Goal: Information Seeking & Learning: Check status

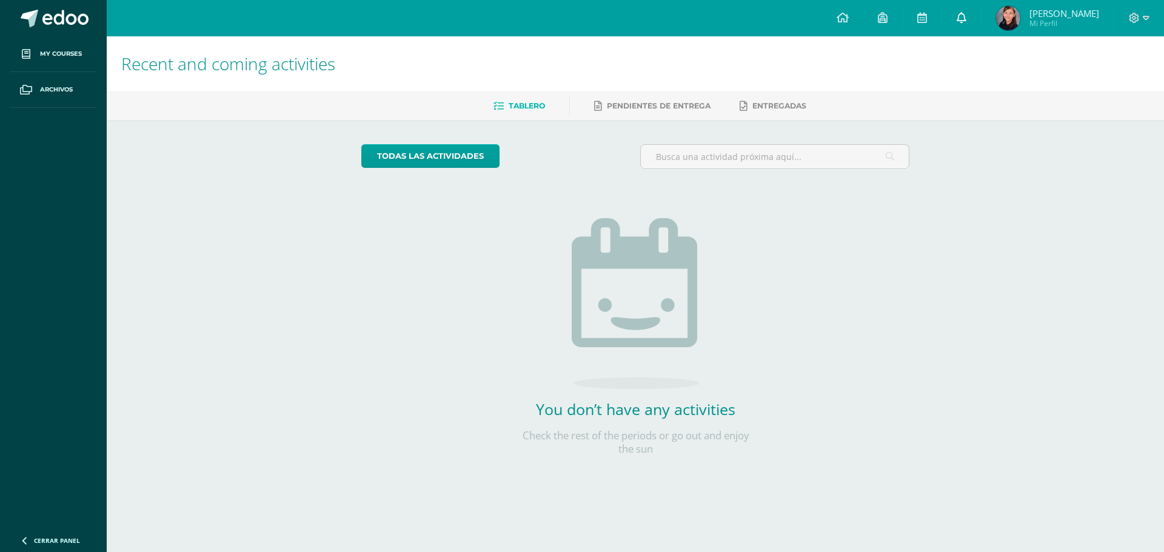
click at [971, 8] on link at bounding box center [961, 18] width 39 height 36
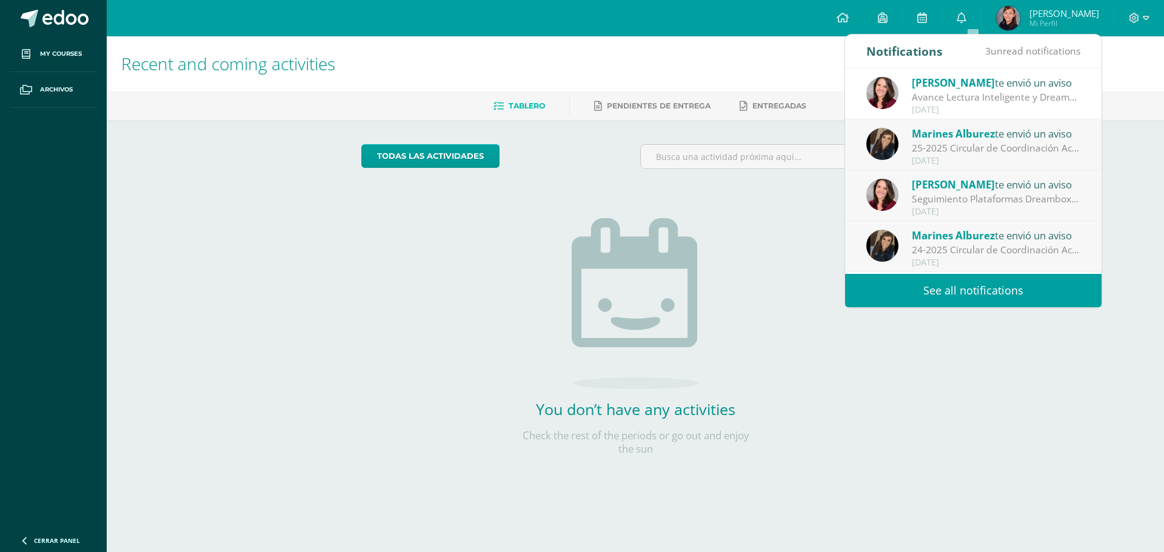
click at [943, 300] on link "See all notifications" at bounding box center [973, 290] width 256 height 33
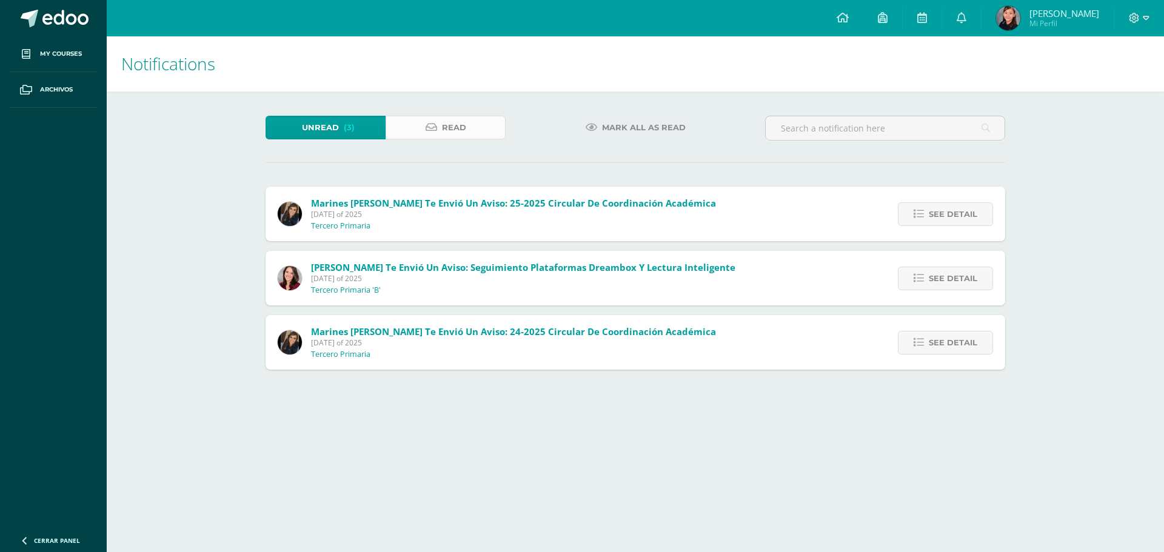
click at [470, 128] on link "Read" at bounding box center [446, 128] width 120 height 24
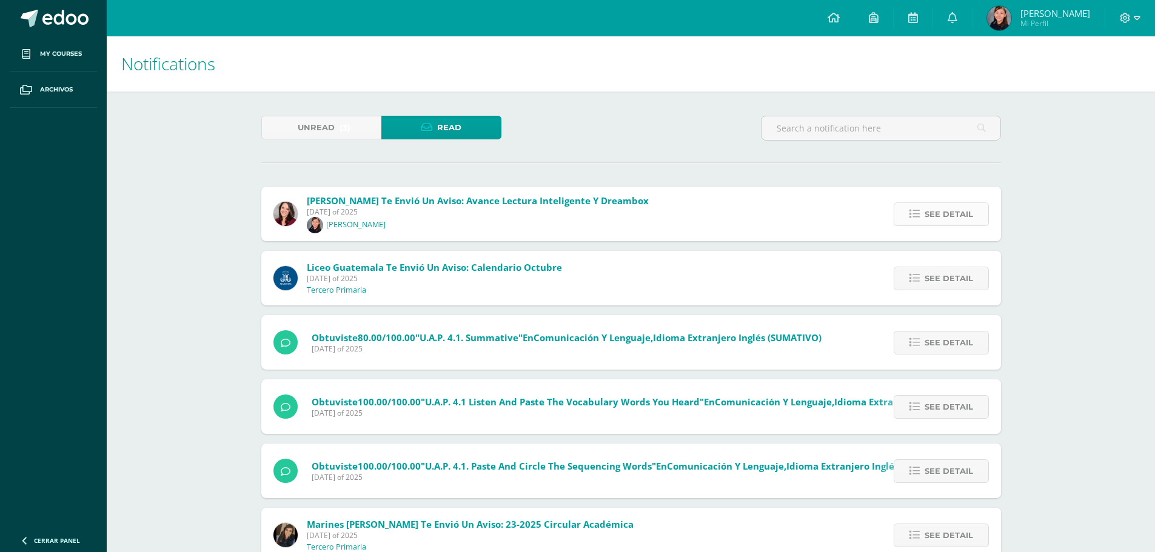
click at [949, 221] on span "See detail" at bounding box center [948, 214] width 48 height 22
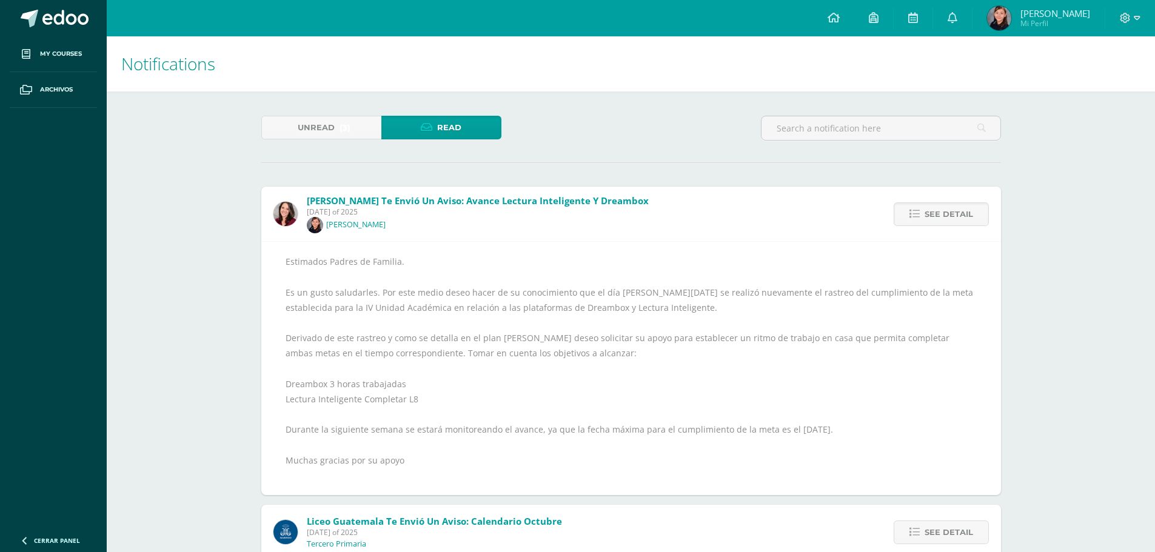
scroll to position [61, 0]
